Goal: Information Seeking & Learning: Learn about a topic

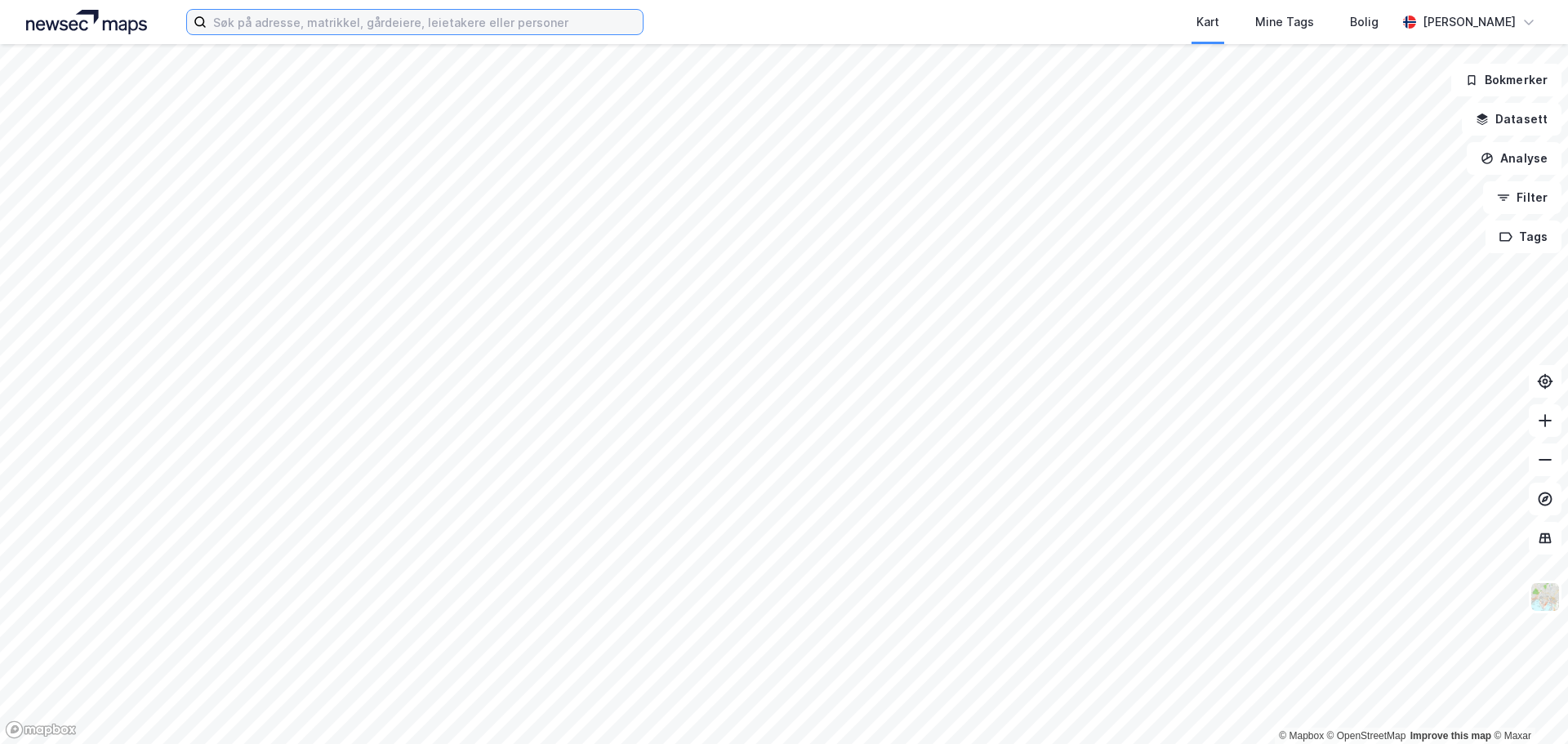
click at [341, 22] on input at bounding box center [424, 22] width 436 height 24
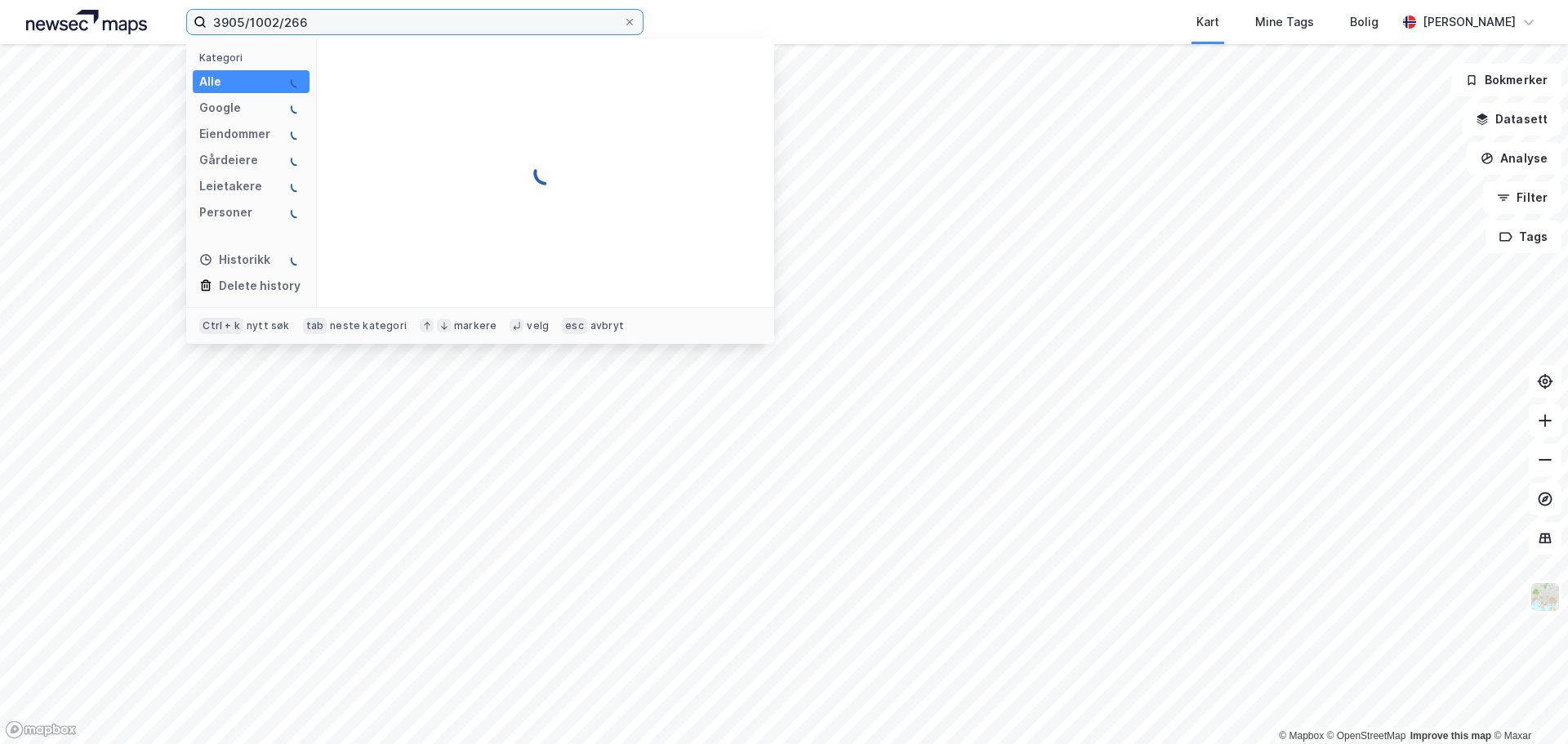
type input "3905/1002/266"
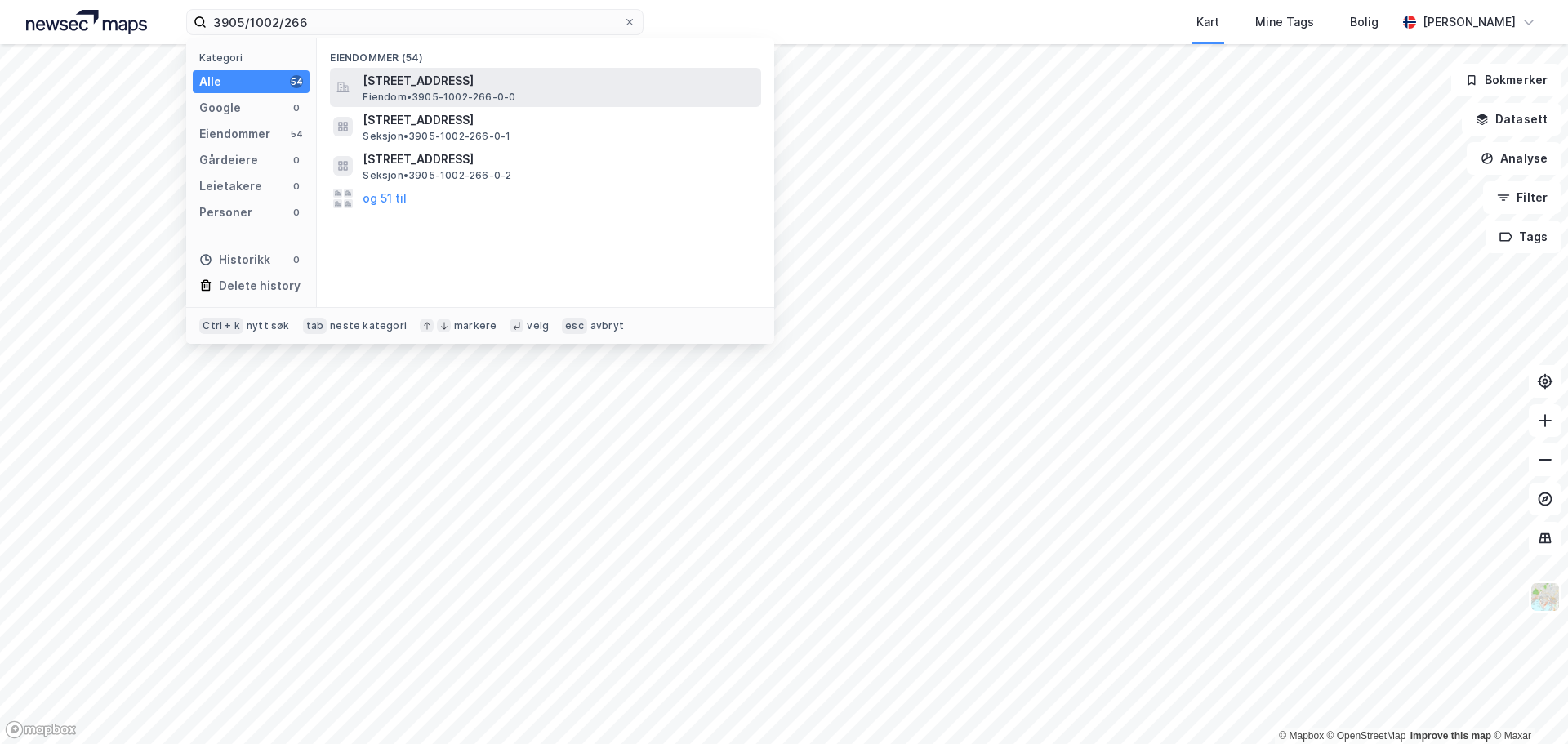
click at [387, 86] on span "[STREET_ADDRESS]" at bounding box center [558, 81] width 392 height 20
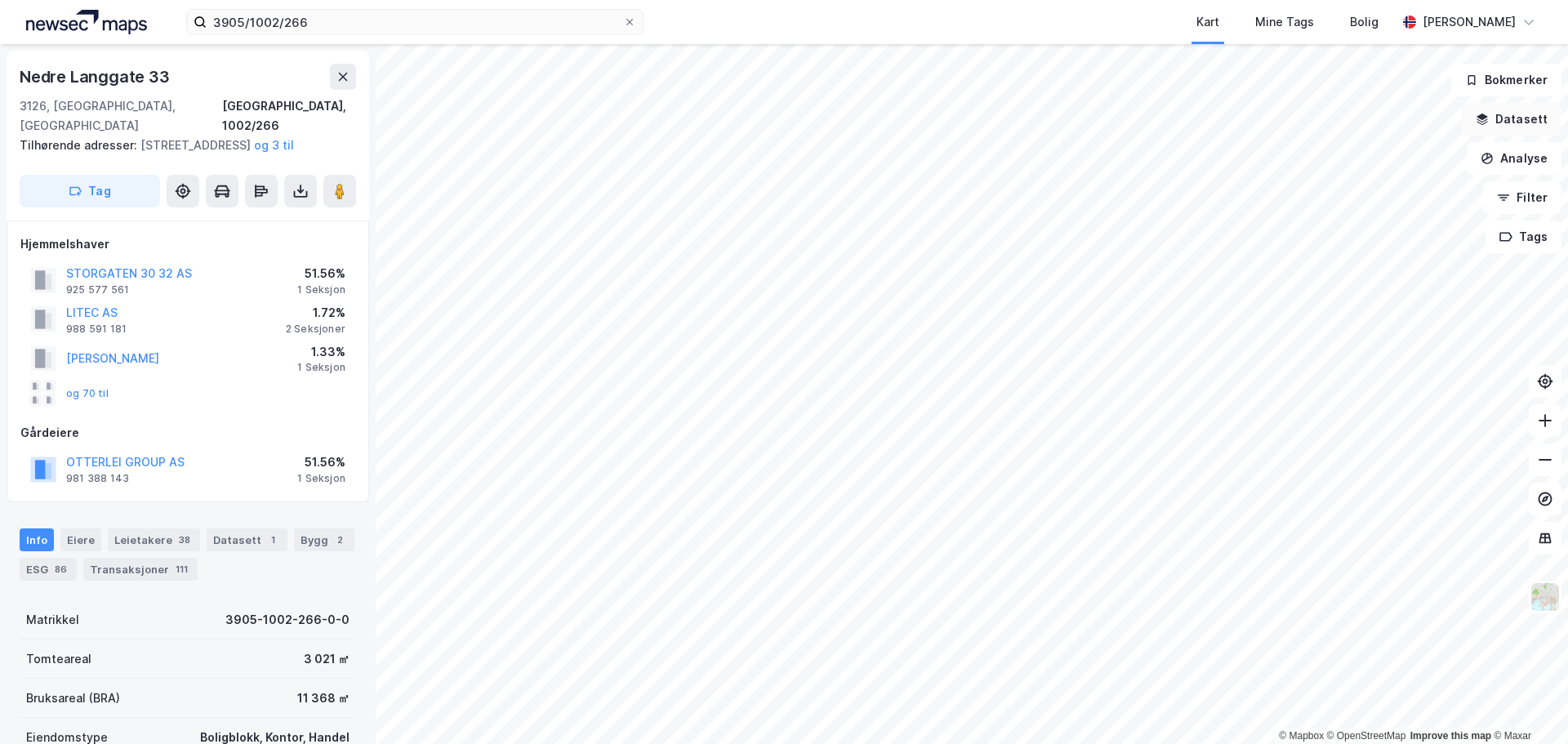
click at [1512, 124] on button "Datasett" at bounding box center [1511, 119] width 100 height 32
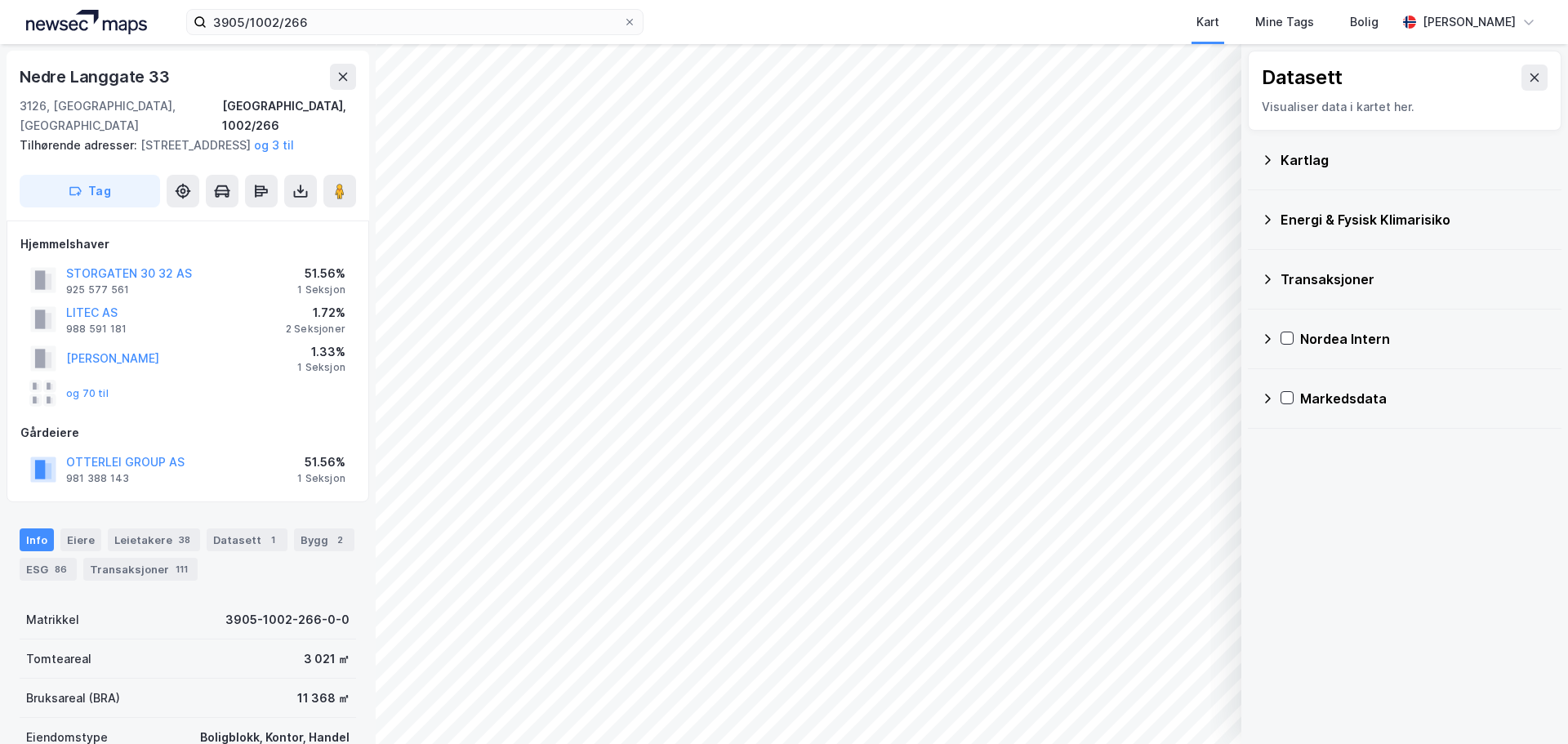
click at [1264, 216] on icon at bounding box center [1267, 220] width 14 height 14
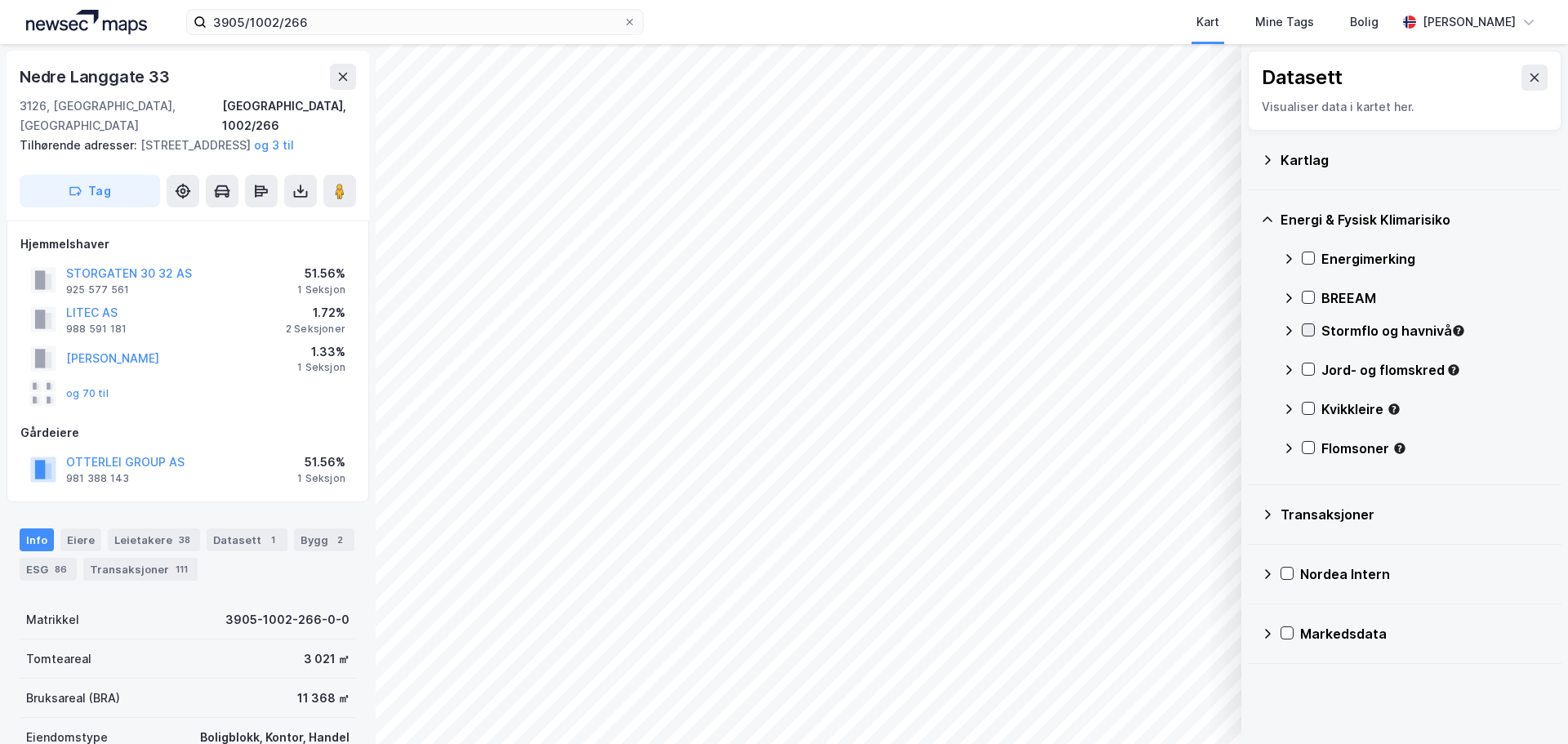
click at [1308, 328] on icon at bounding box center [1308, 330] width 12 height 12
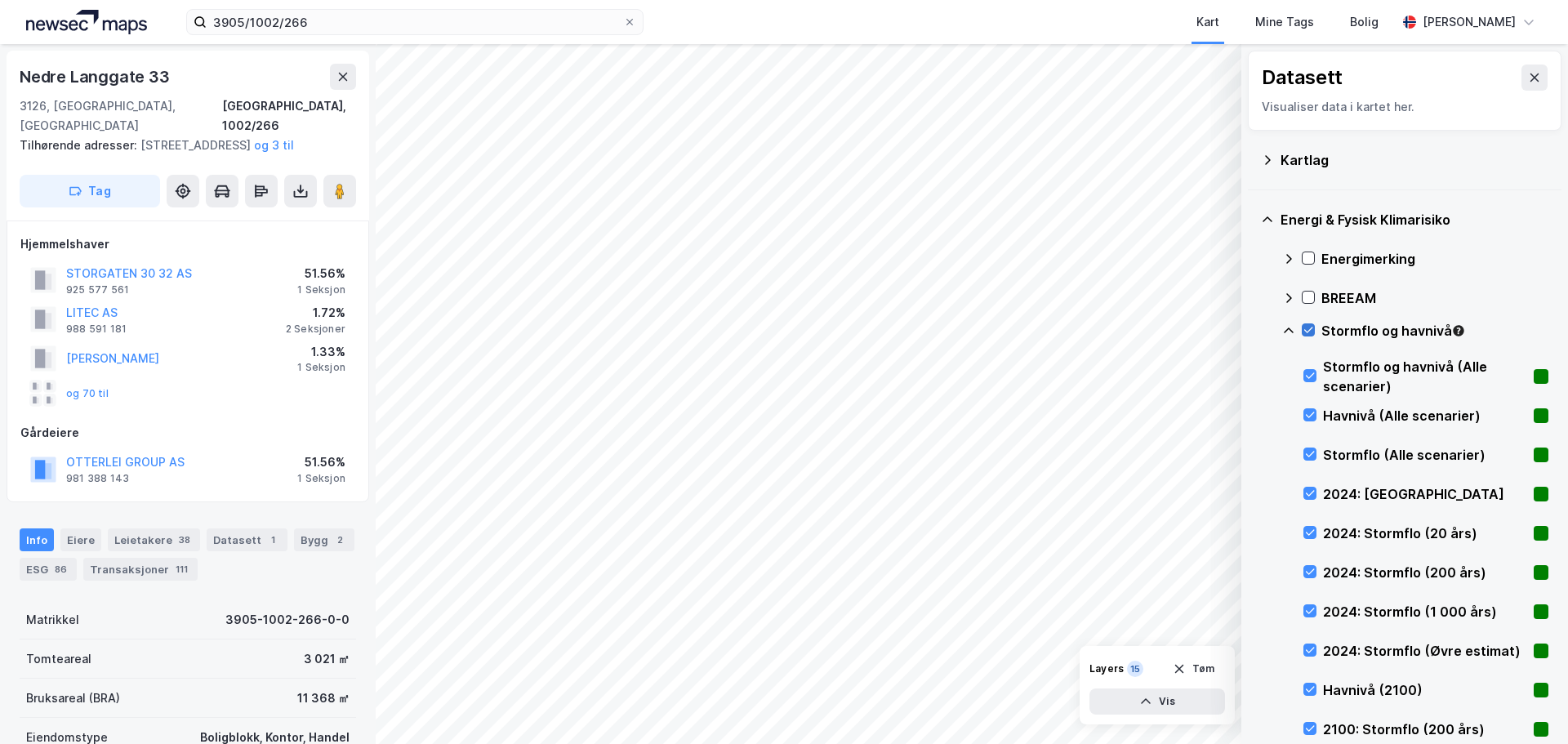
click at [1308, 328] on icon at bounding box center [1308, 330] width 12 height 12
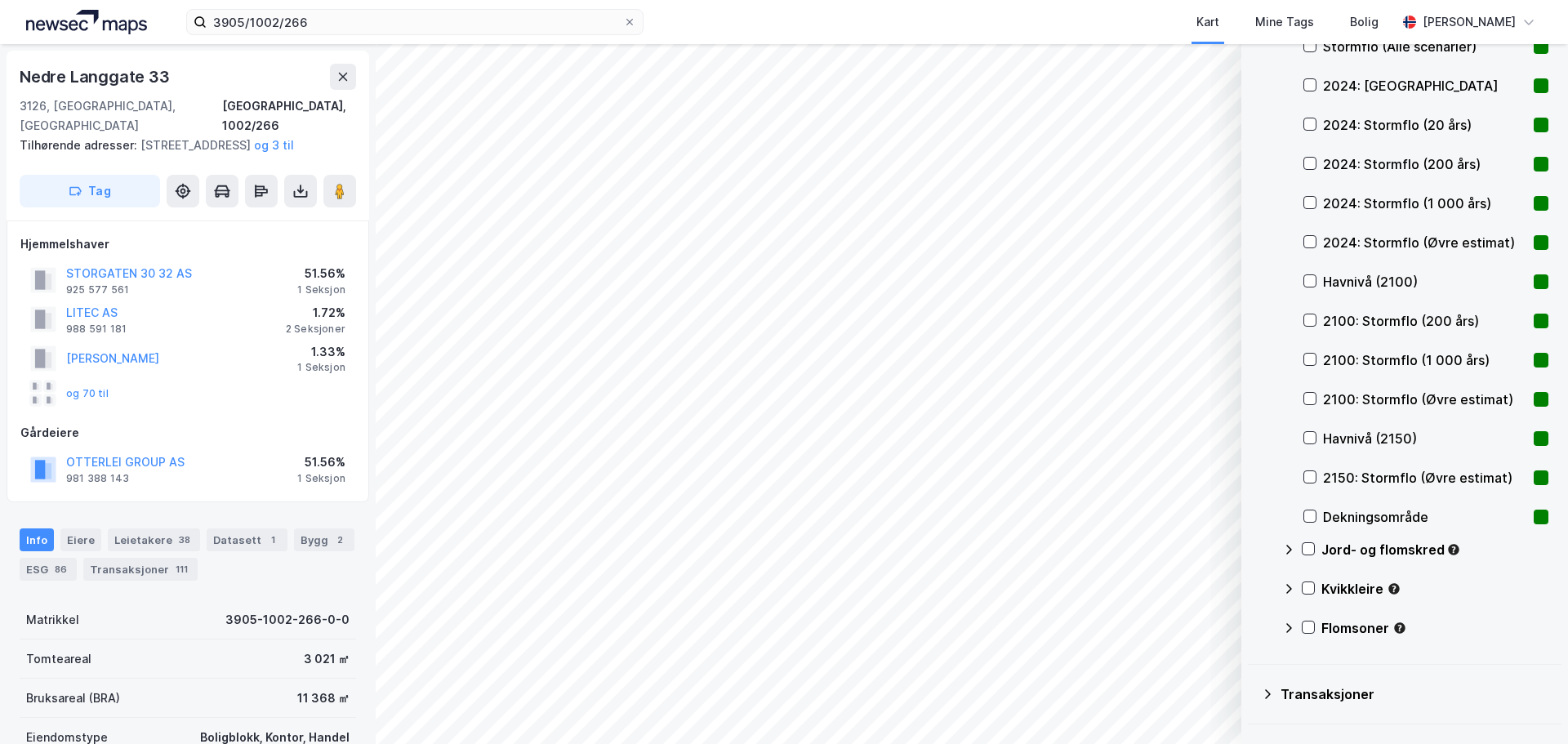
scroll to position [514, 0]
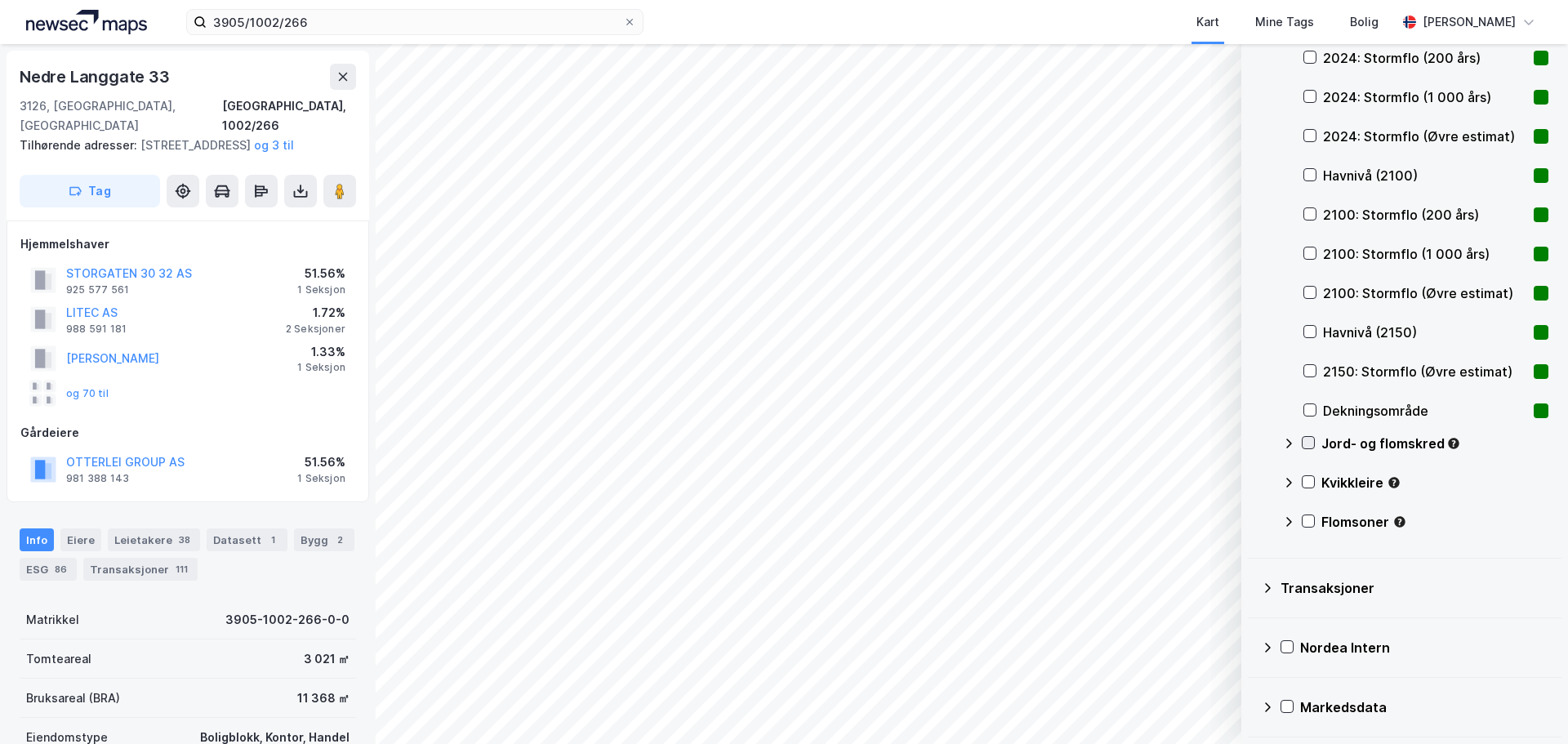
click at [1311, 440] on icon at bounding box center [1308, 442] width 12 height 12
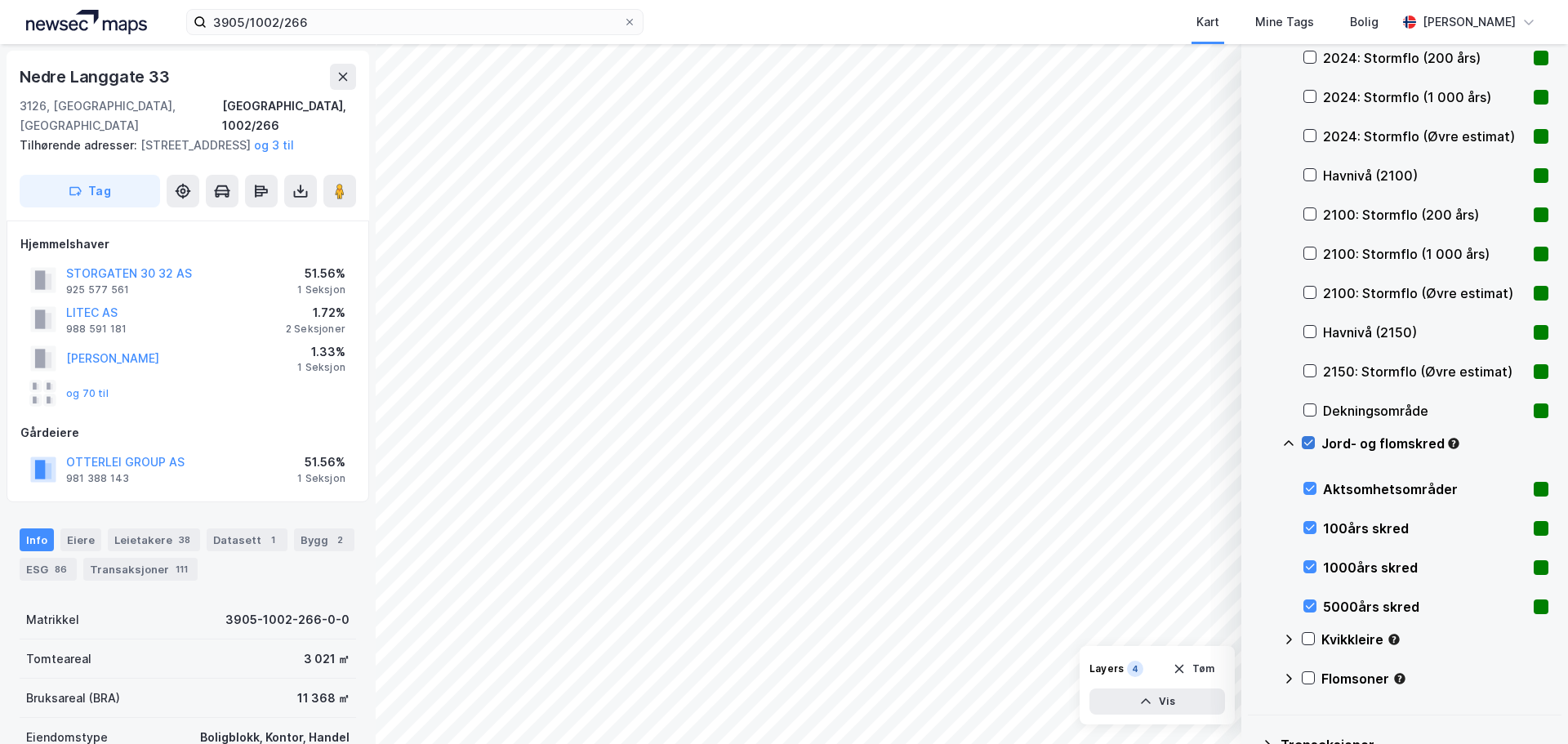
click at [1311, 440] on icon at bounding box center [1308, 442] width 12 height 12
click at [1306, 639] on icon at bounding box center [1308, 638] width 12 height 12
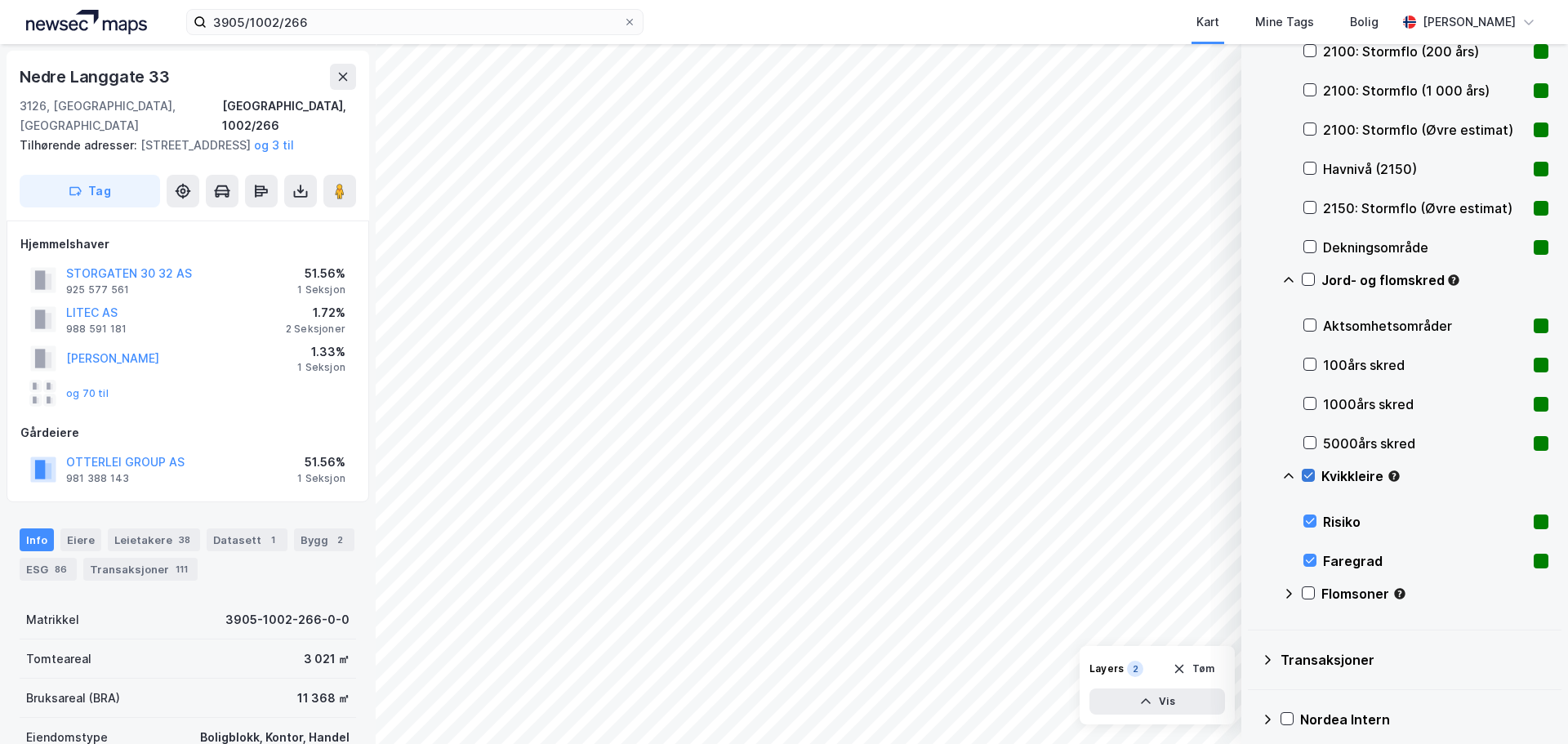
scroll to position [749, 0]
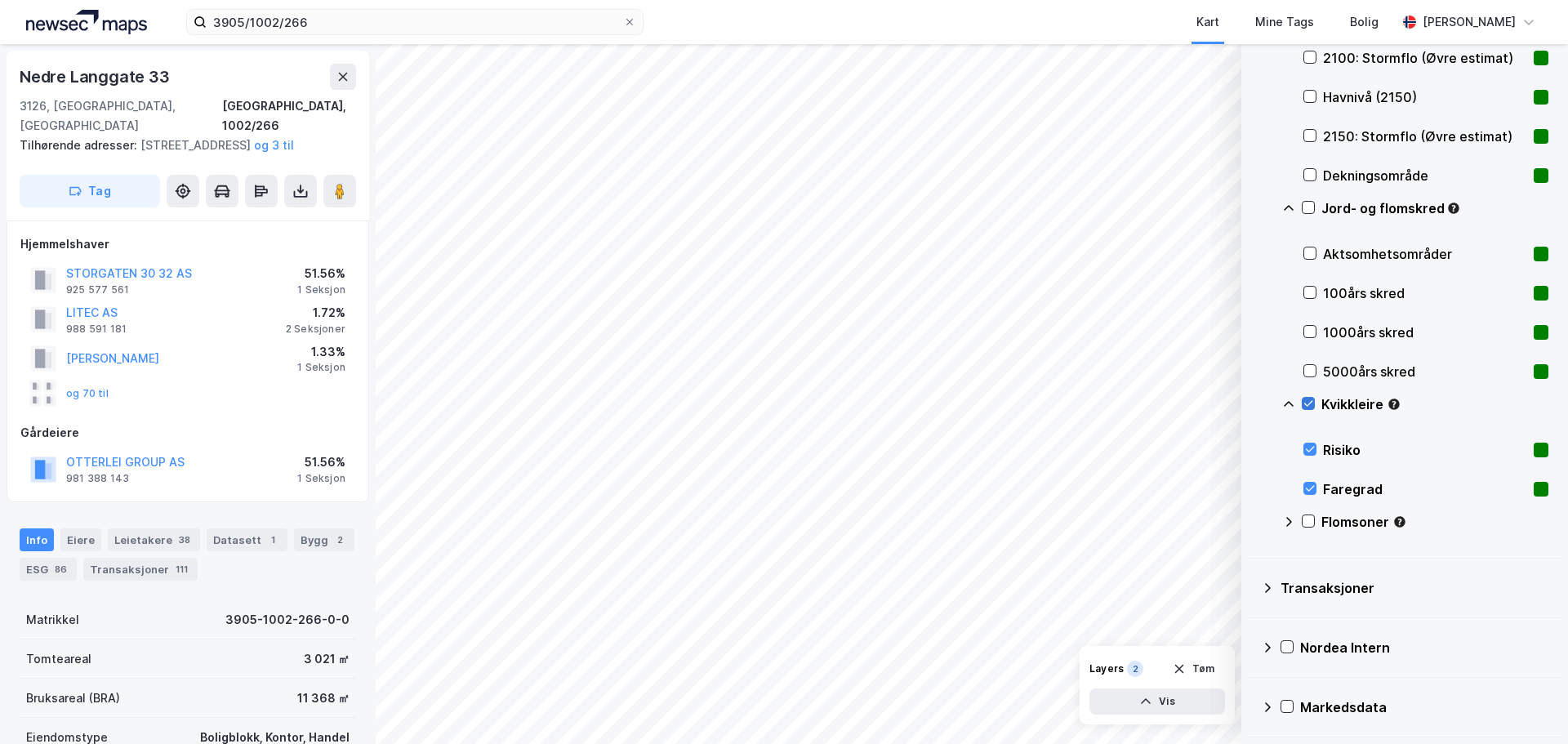
click at [1309, 399] on icon at bounding box center [1308, 403] width 12 height 12
click at [1309, 518] on icon at bounding box center [1308, 521] width 12 height 12
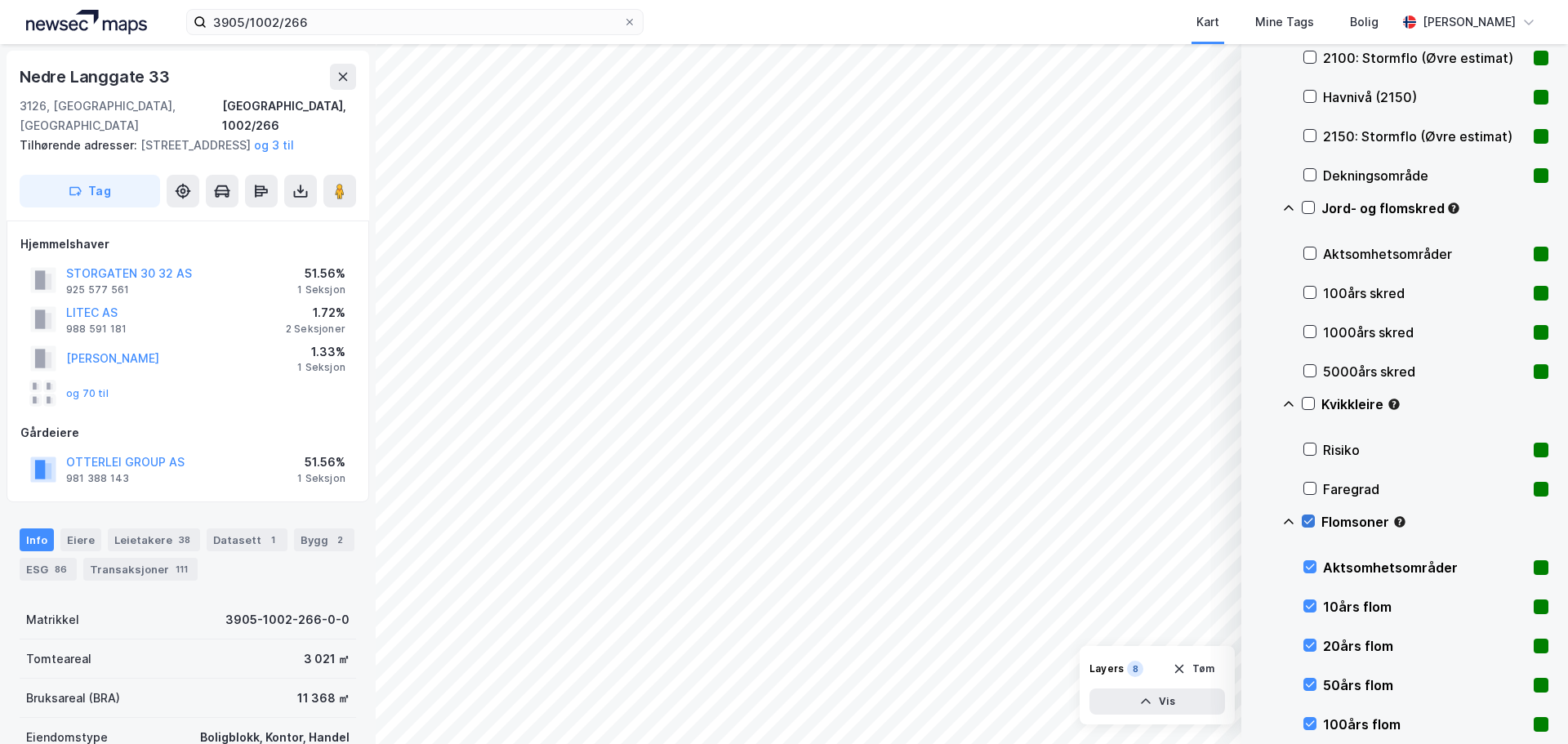
click at [1309, 518] on icon at bounding box center [1308, 521] width 12 height 12
